Goal: Transaction & Acquisition: Purchase product/service

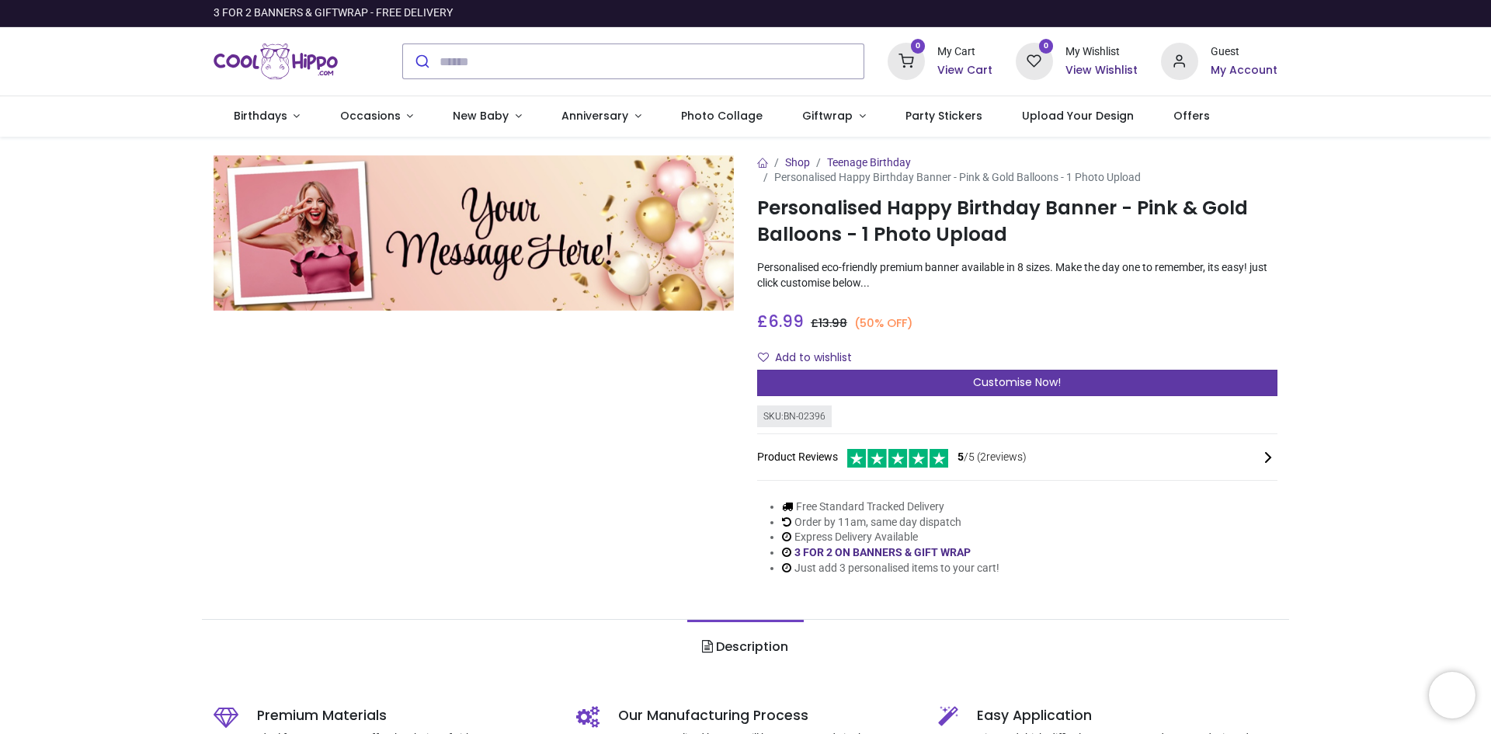
click at [922, 386] on div "Customise Now!" at bounding box center [1017, 383] width 520 height 26
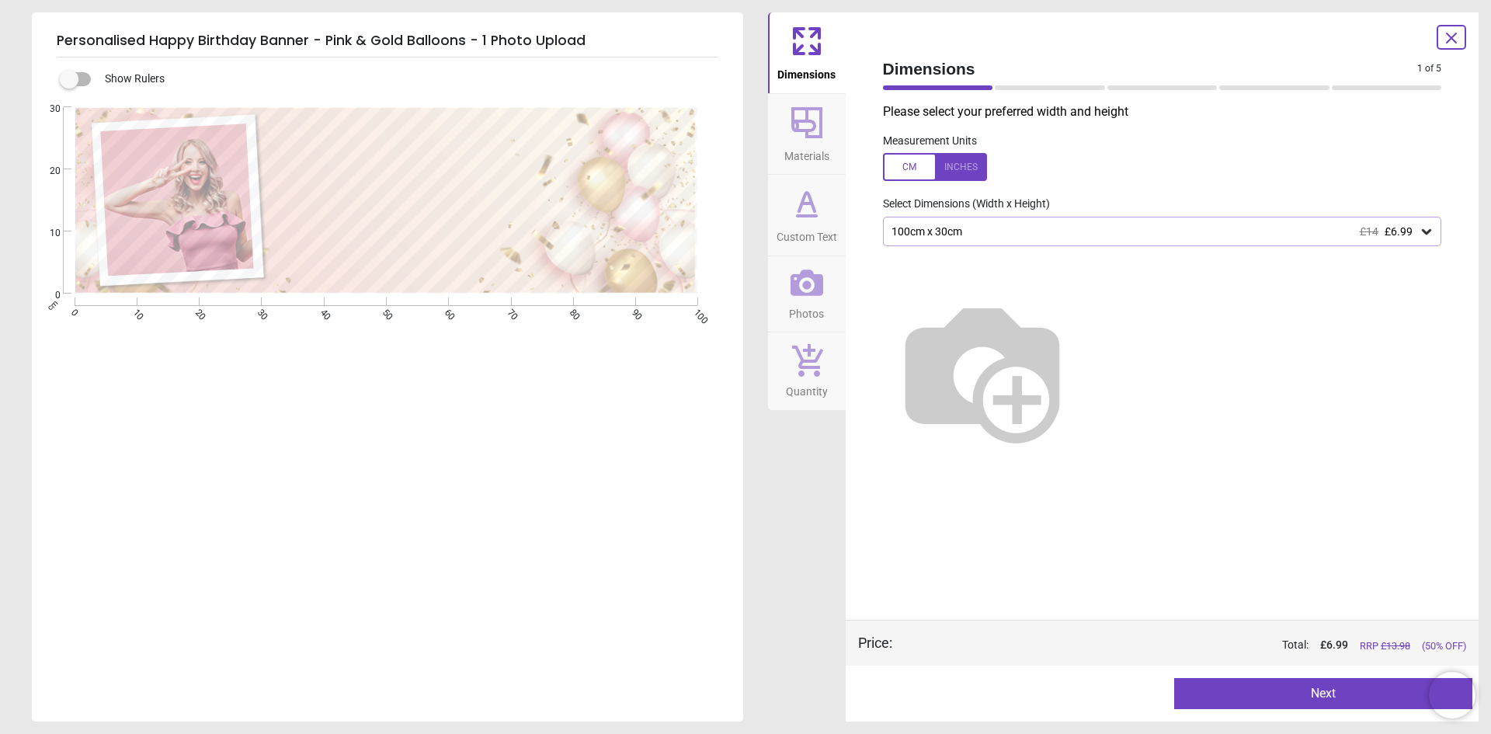
click at [1047, 229] on div "100cm x 30cm £14 £6.99" at bounding box center [1155, 231] width 530 height 13
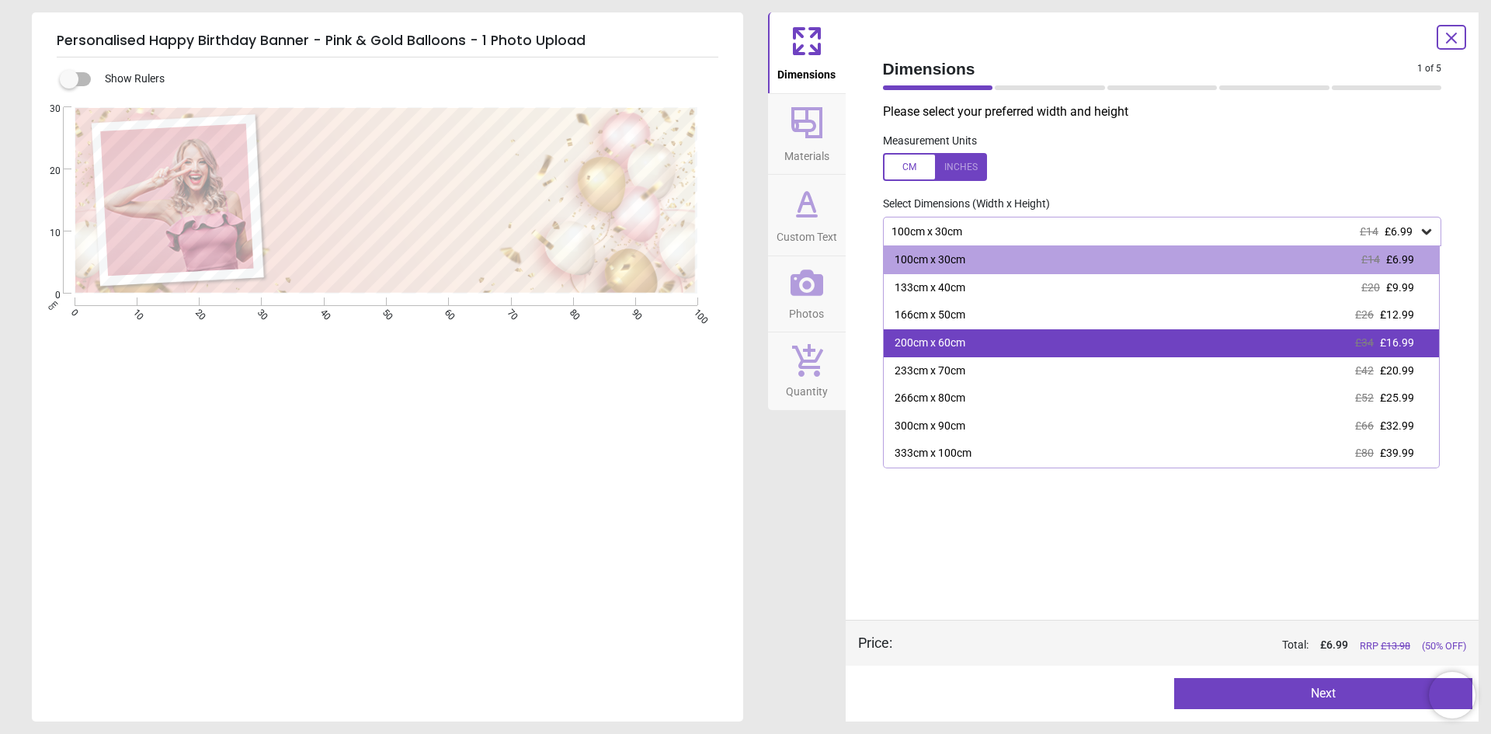
click at [992, 347] on div "200cm x 60cm £34 £16.99" at bounding box center [1162, 343] width 556 height 28
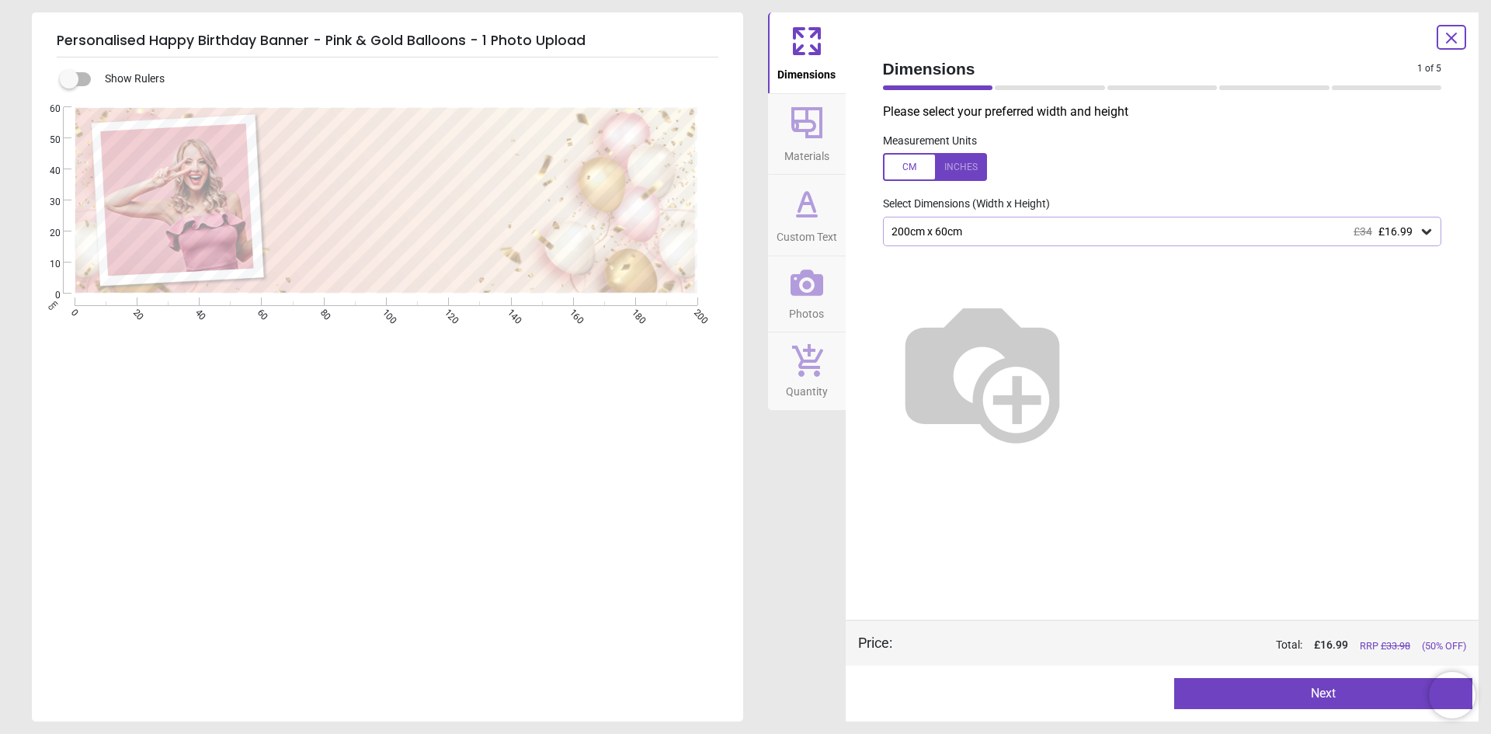
click at [975, 242] on div "200cm x 60cm £34 £16.99" at bounding box center [1162, 232] width 559 height 30
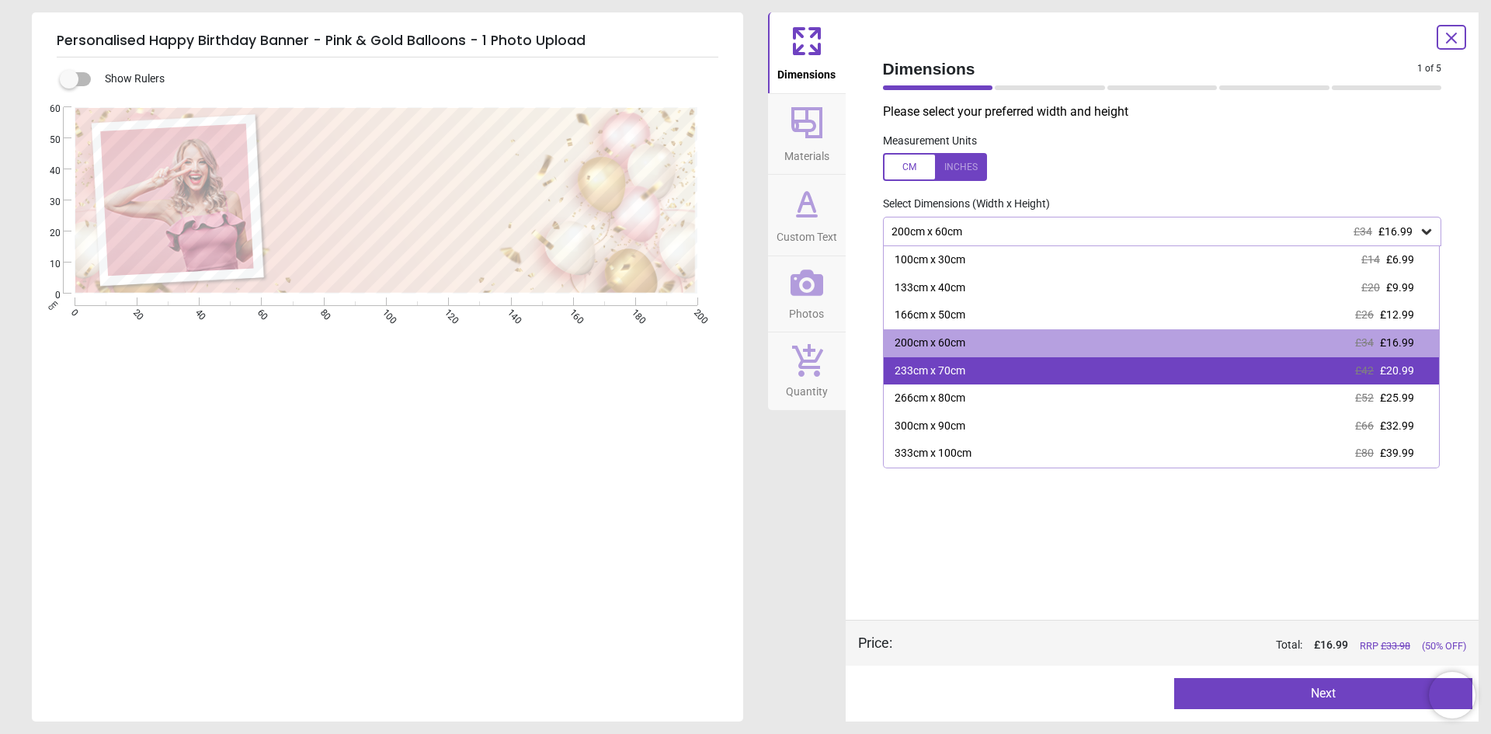
click at [968, 377] on div "233cm x 70cm £42 £20.99" at bounding box center [1162, 371] width 556 height 28
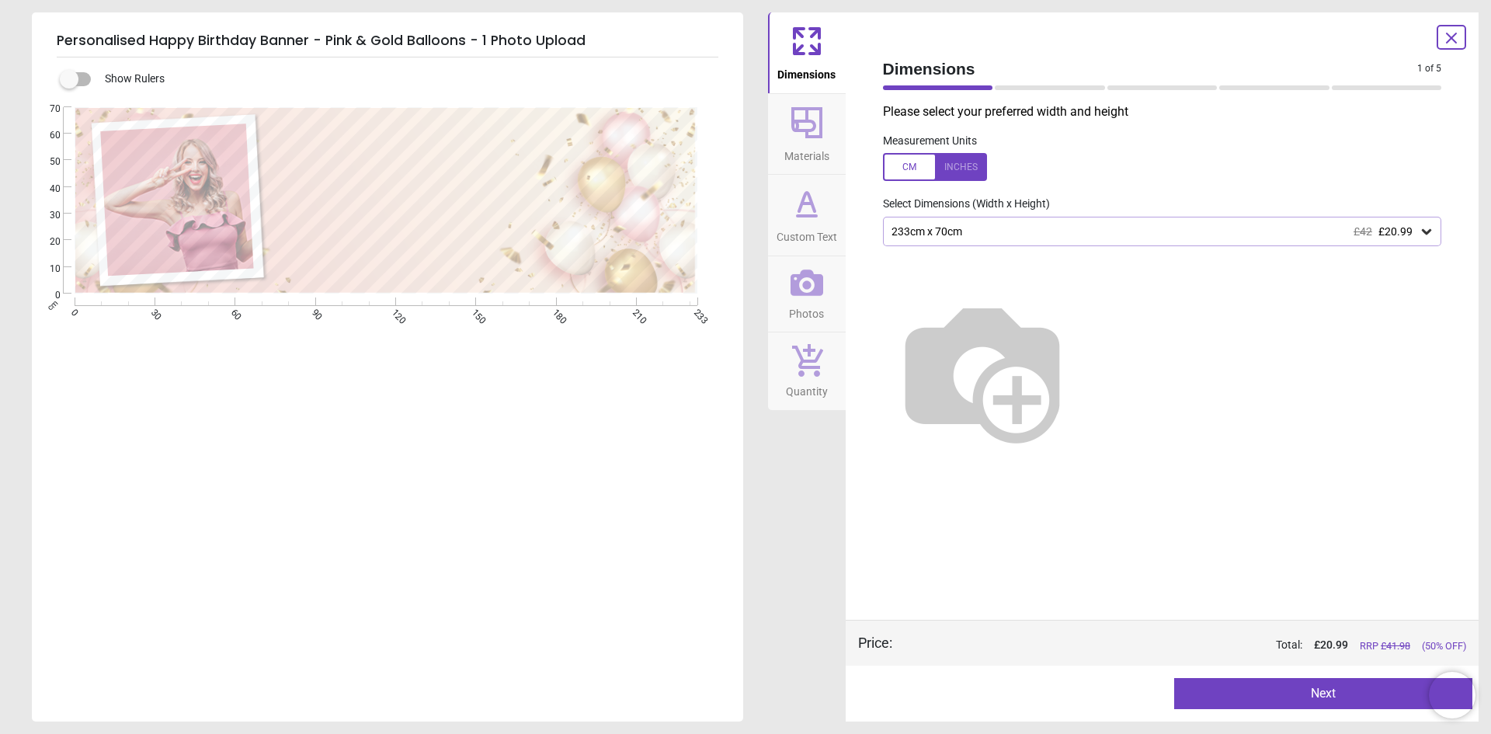
click at [1323, 694] on button "Next" at bounding box center [1323, 693] width 298 height 31
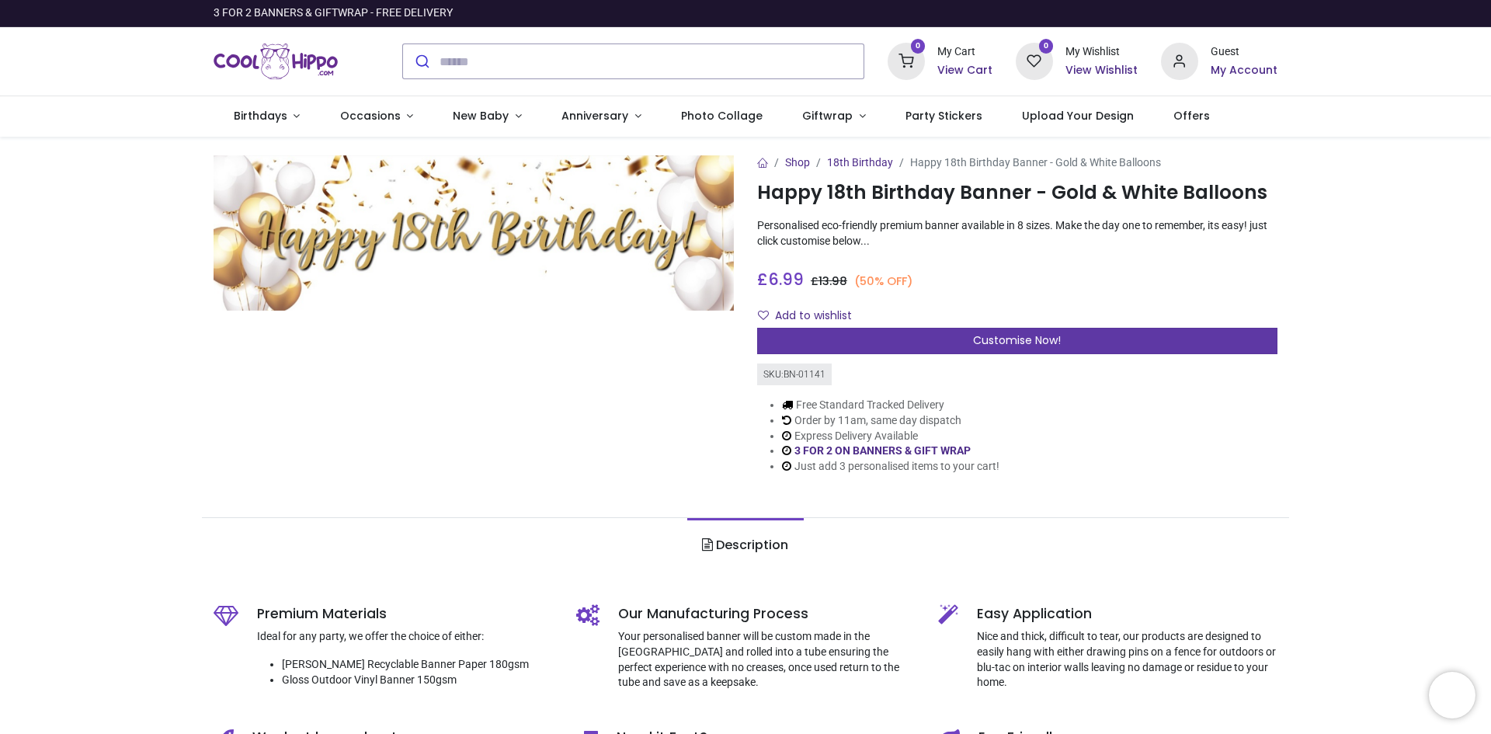
click at [958, 342] on div "Customise Now!" at bounding box center [1017, 341] width 520 height 26
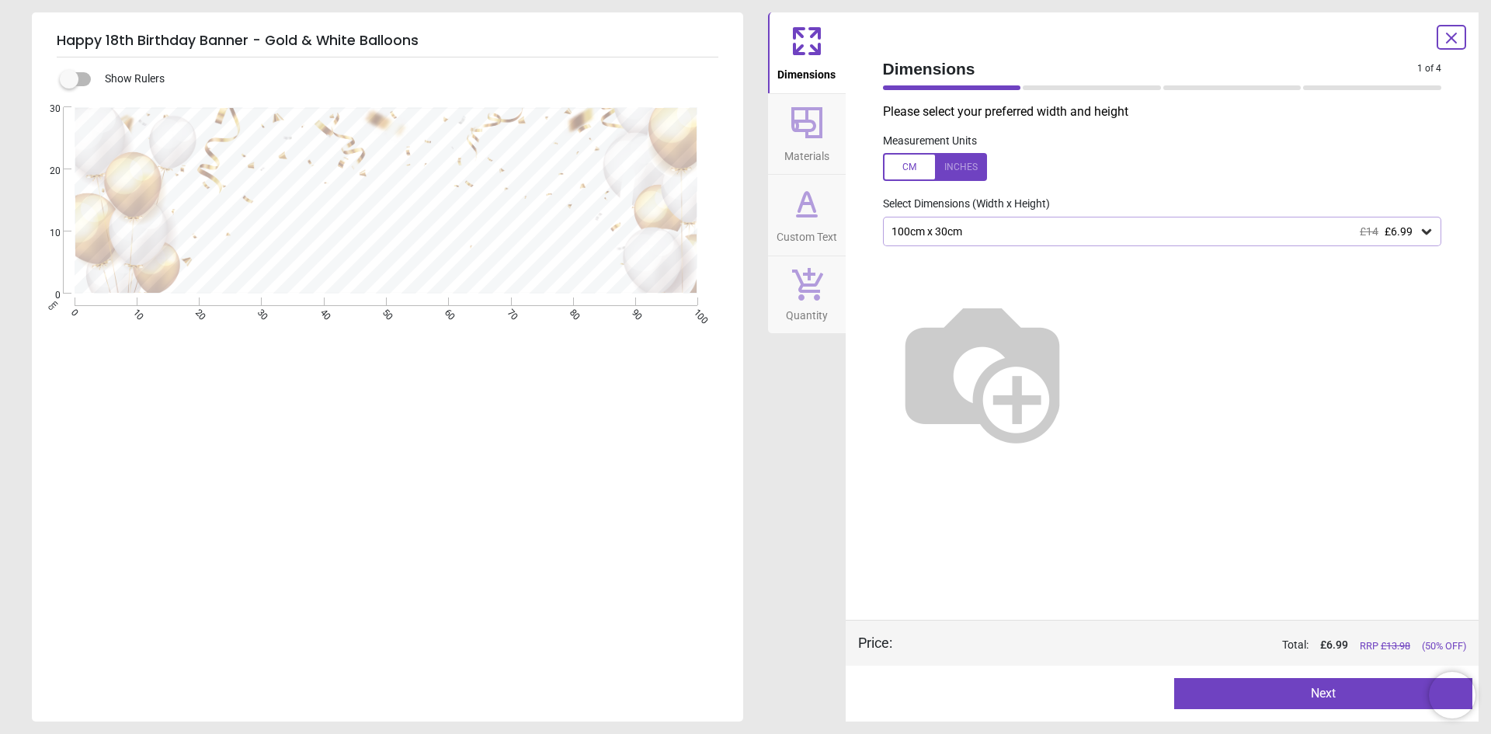
click at [1010, 233] on div "100cm x 30cm £14 £6.99" at bounding box center [1155, 231] width 530 height 13
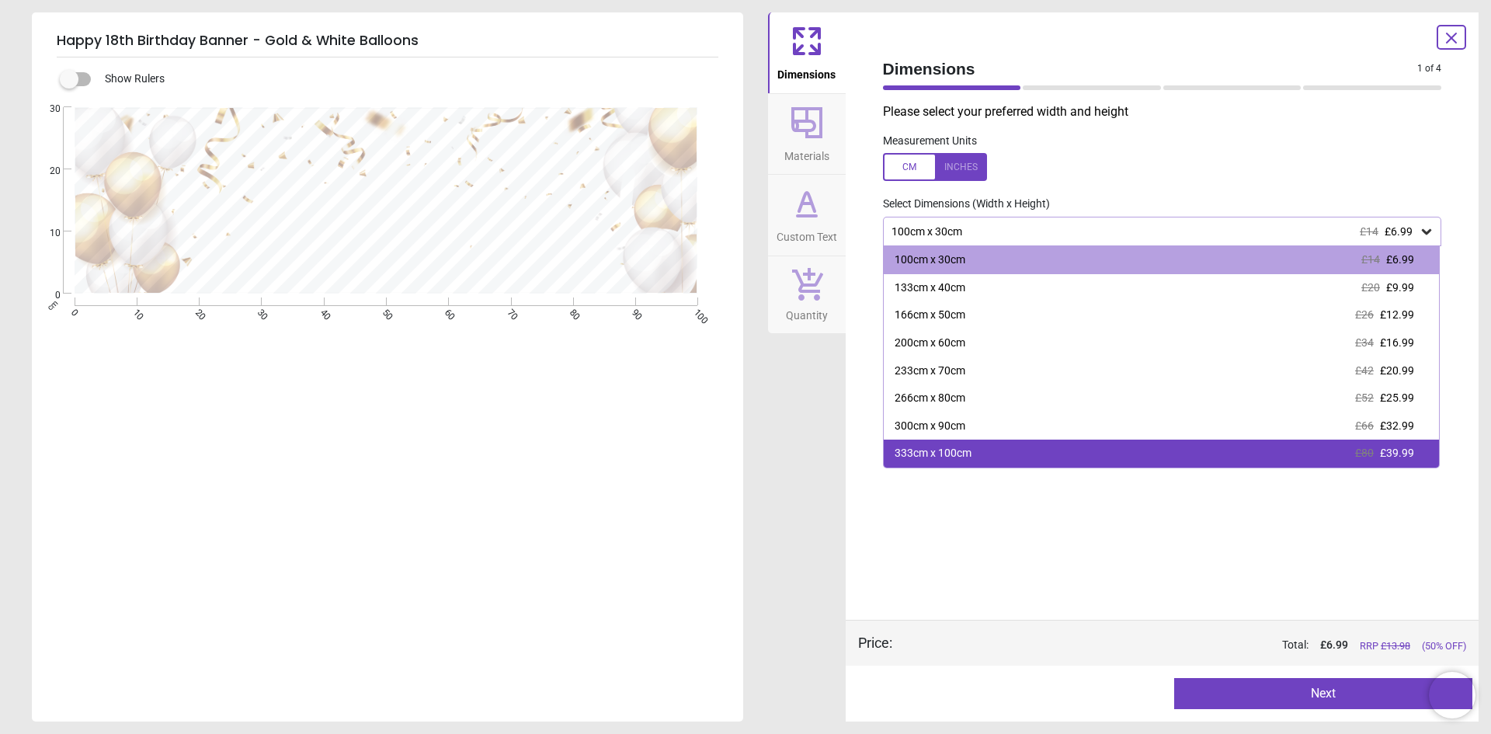
click at [933, 452] on div "333cm x 100cm" at bounding box center [933, 454] width 77 height 16
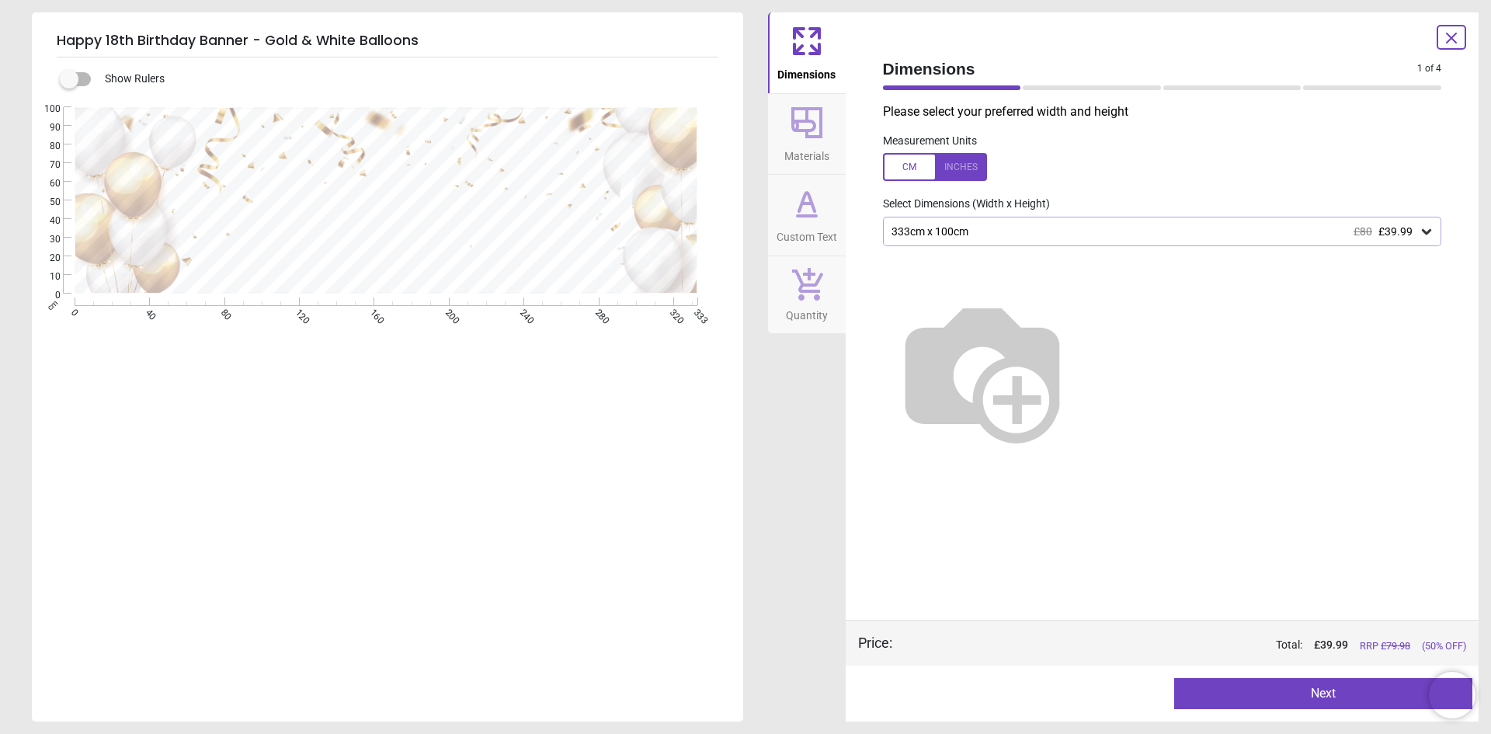
click at [1011, 237] on div "333cm x 100cm £80 £39.99" at bounding box center [1155, 231] width 530 height 13
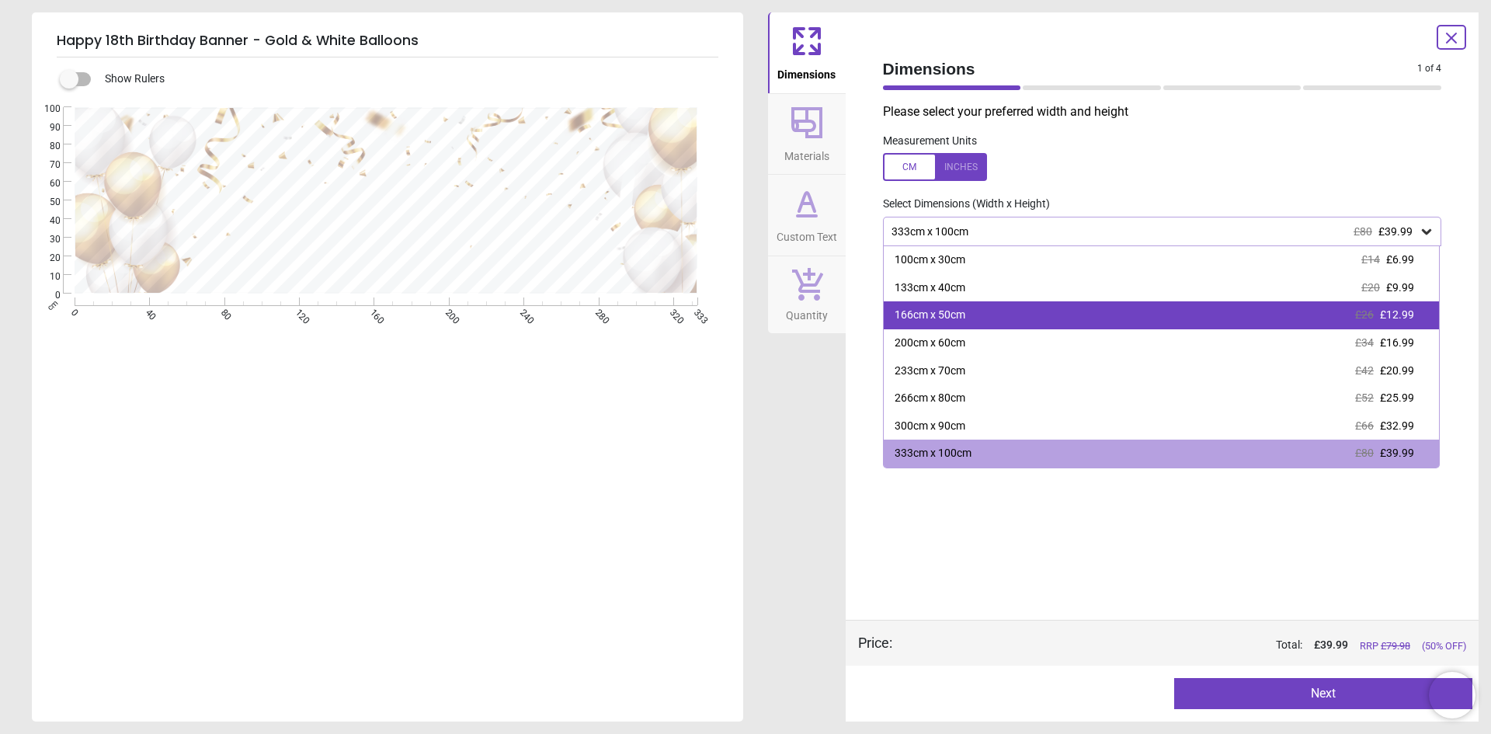
click at [971, 321] on div "166cm x 50cm £26 £12.99" at bounding box center [1162, 315] width 556 height 28
